Goal: Task Accomplishment & Management: Manage account settings

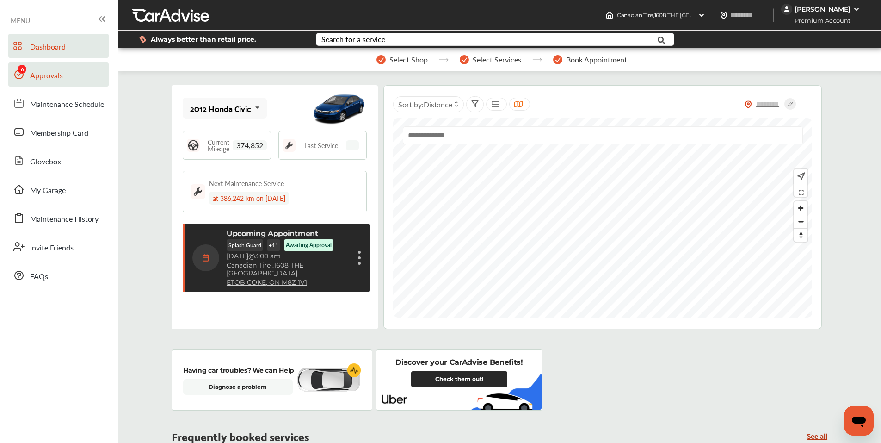
click at [36, 79] on span "Approvals" at bounding box center [46, 76] width 33 height 12
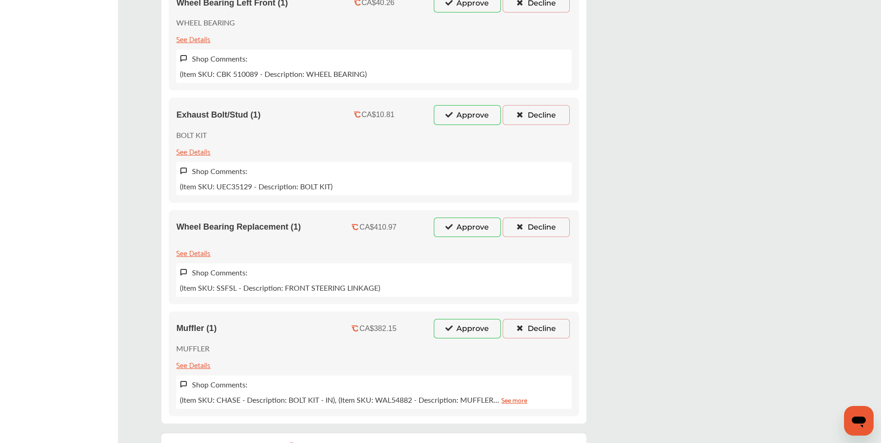
scroll to position [463, 0]
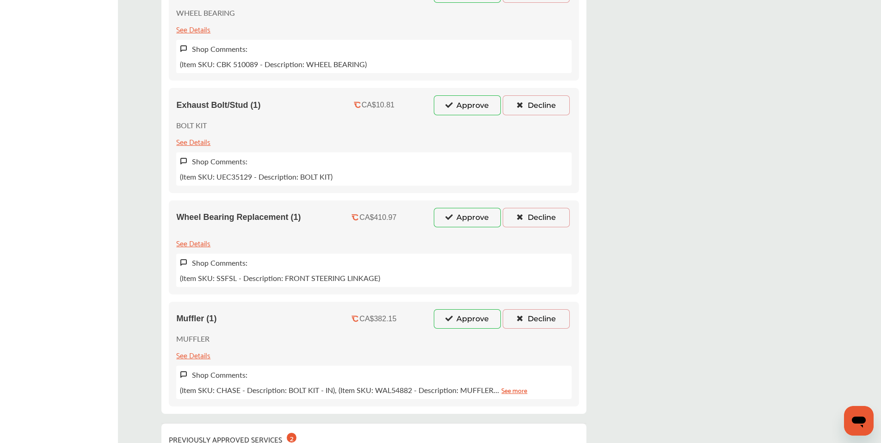
click at [439, 317] on button "Approve" at bounding box center [467, 318] width 67 height 19
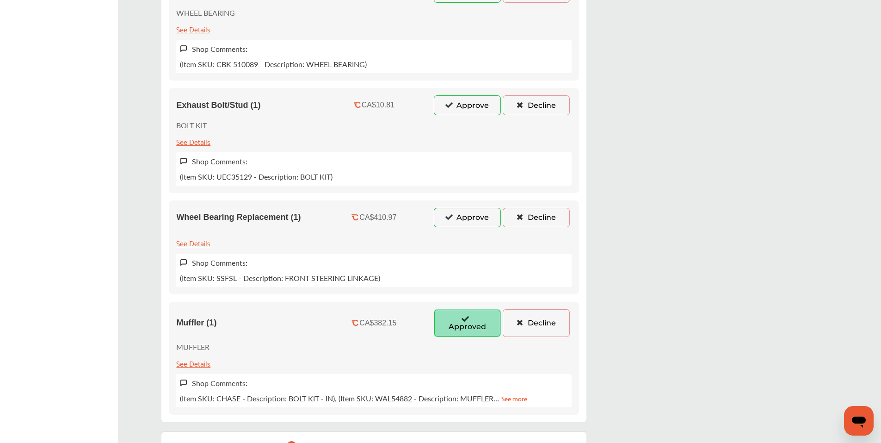
click at [444, 218] on button "Approve" at bounding box center [467, 217] width 67 height 19
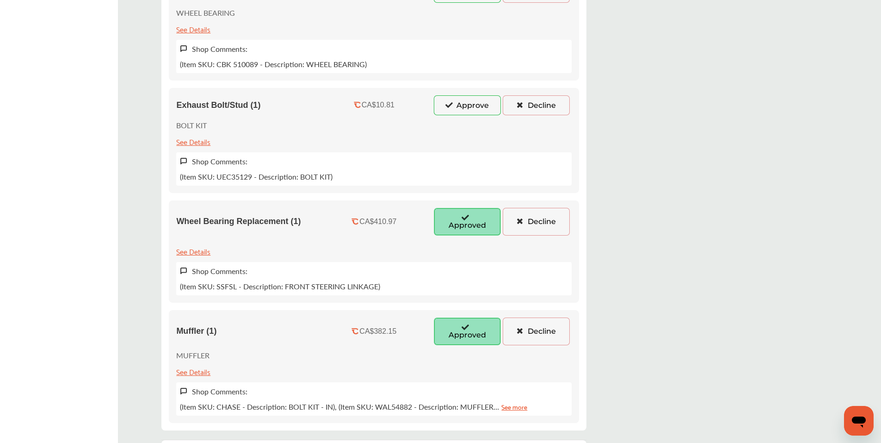
drag, startPoint x: 446, startPoint y: 107, endPoint x: 433, endPoint y: 133, distance: 29.4
click at [446, 106] on button "Approve" at bounding box center [467, 104] width 67 height 19
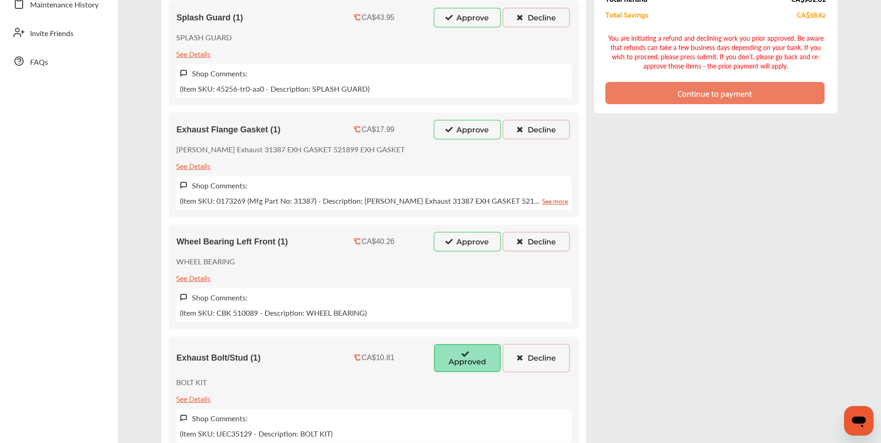
scroll to position [185, 0]
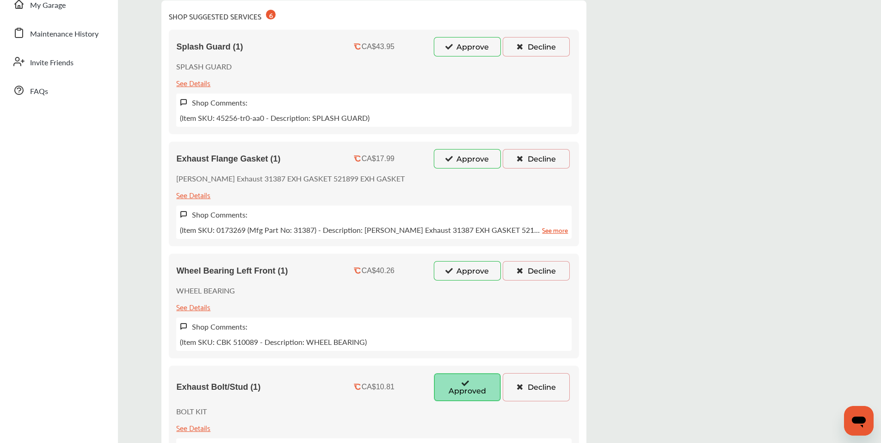
click at [445, 275] on button "Approve" at bounding box center [467, 270] width 67 height 19
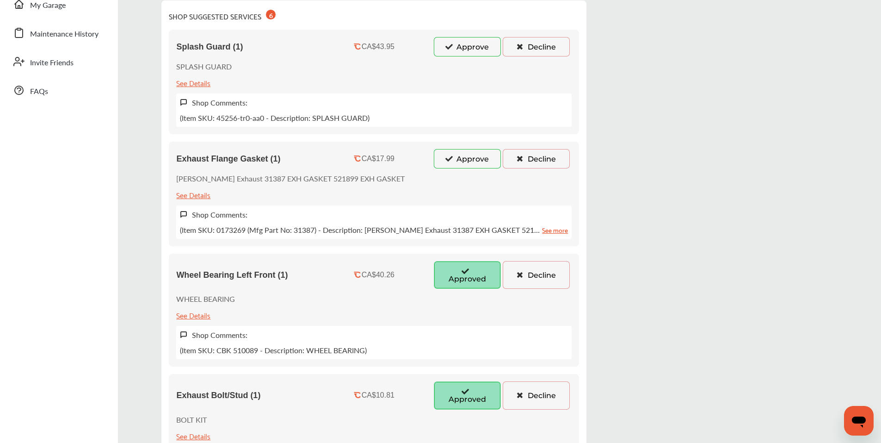
click at [445, 158] on button "Approve" at bounding box center [467, 158] width 67 height 19
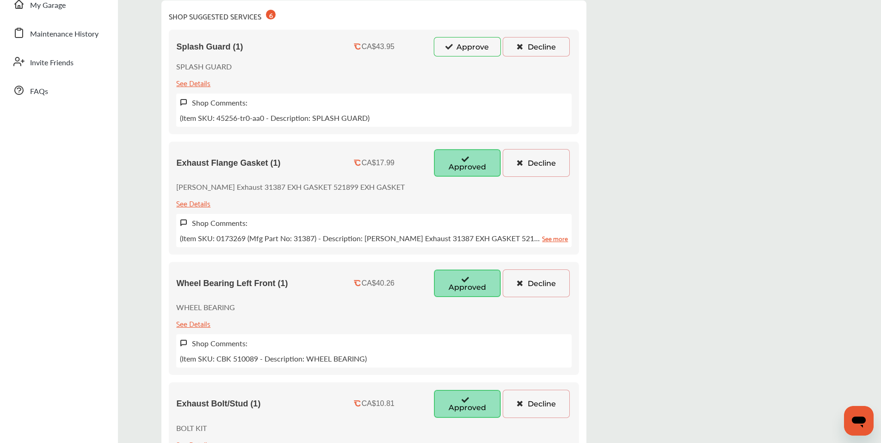
click at [452, 45] on button "Approve" at bounding box center [467, 46] width 67 height 19
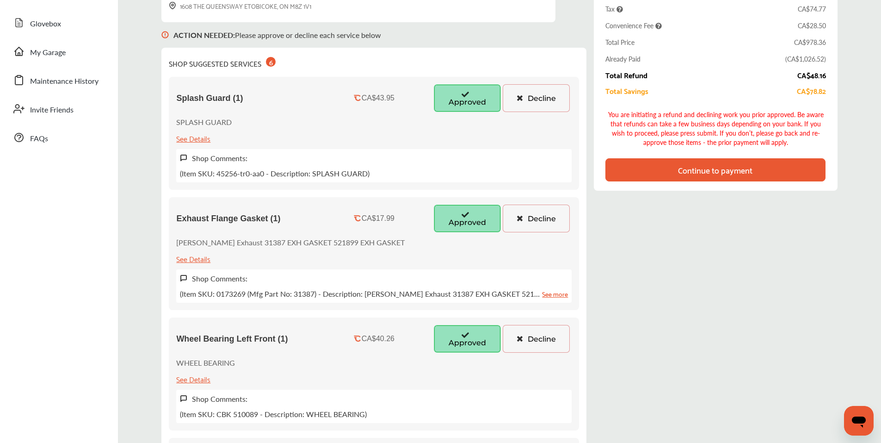
scroll to position [0, 0]
